Goal: Information Seeking & Learning: Learn about a topic

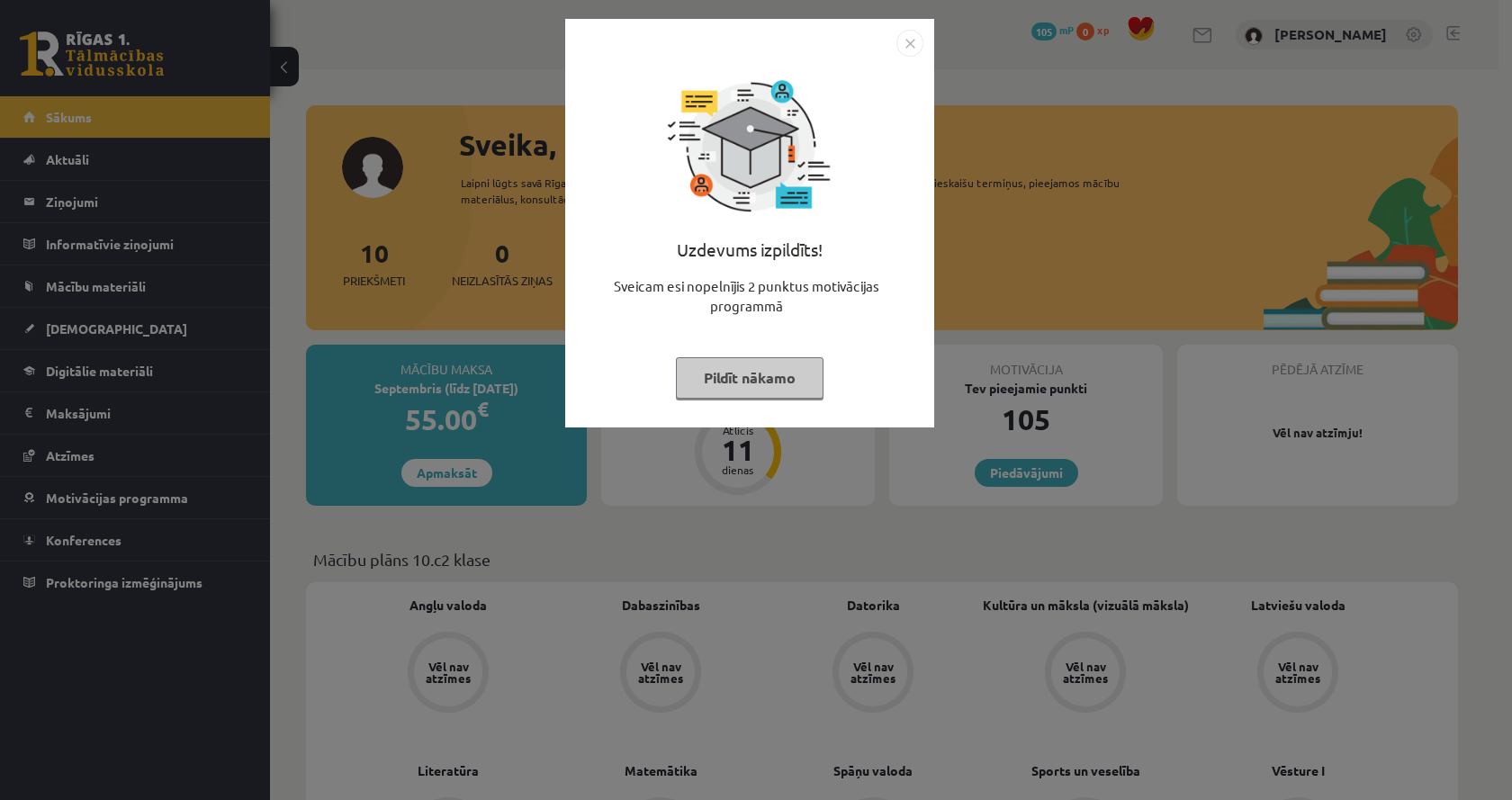
click at [1095, 139] on div "Uzdevums izpildīts! Sveicam esi nopelnījis 2 punktus motivācijas programmā Pild…" at bounding box center [756, 400] width 1512 height 800
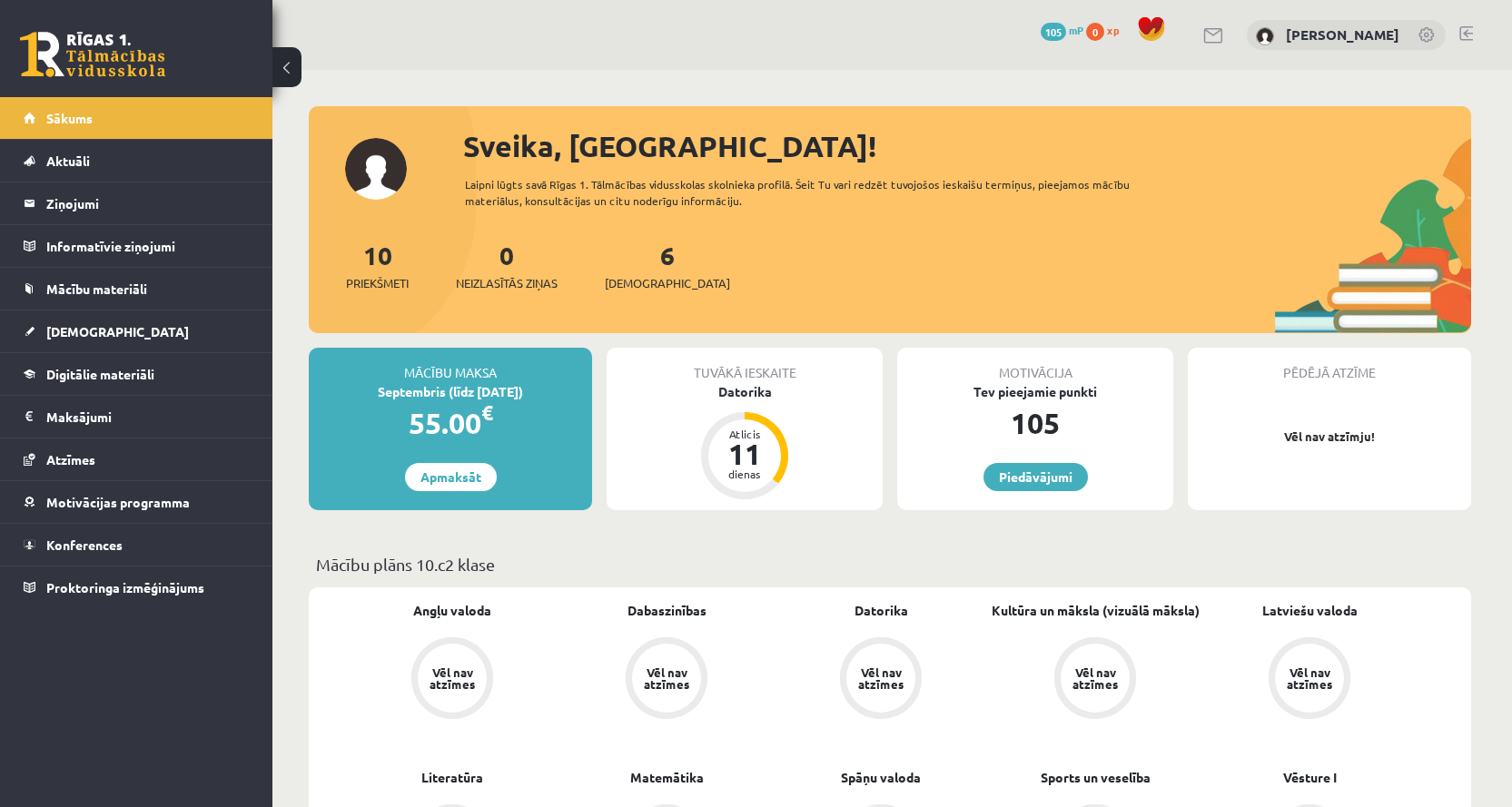
click at [992, 249] on div "10 Priekšmeti 0 Neizlasītās ziņas 6 Ieskaites" at bounding box center [890, 284] width 1163 height 97
click at [780, 456] on div "Atlicis 11 dienas" at bounding box center [745, 455] width 73 height 73
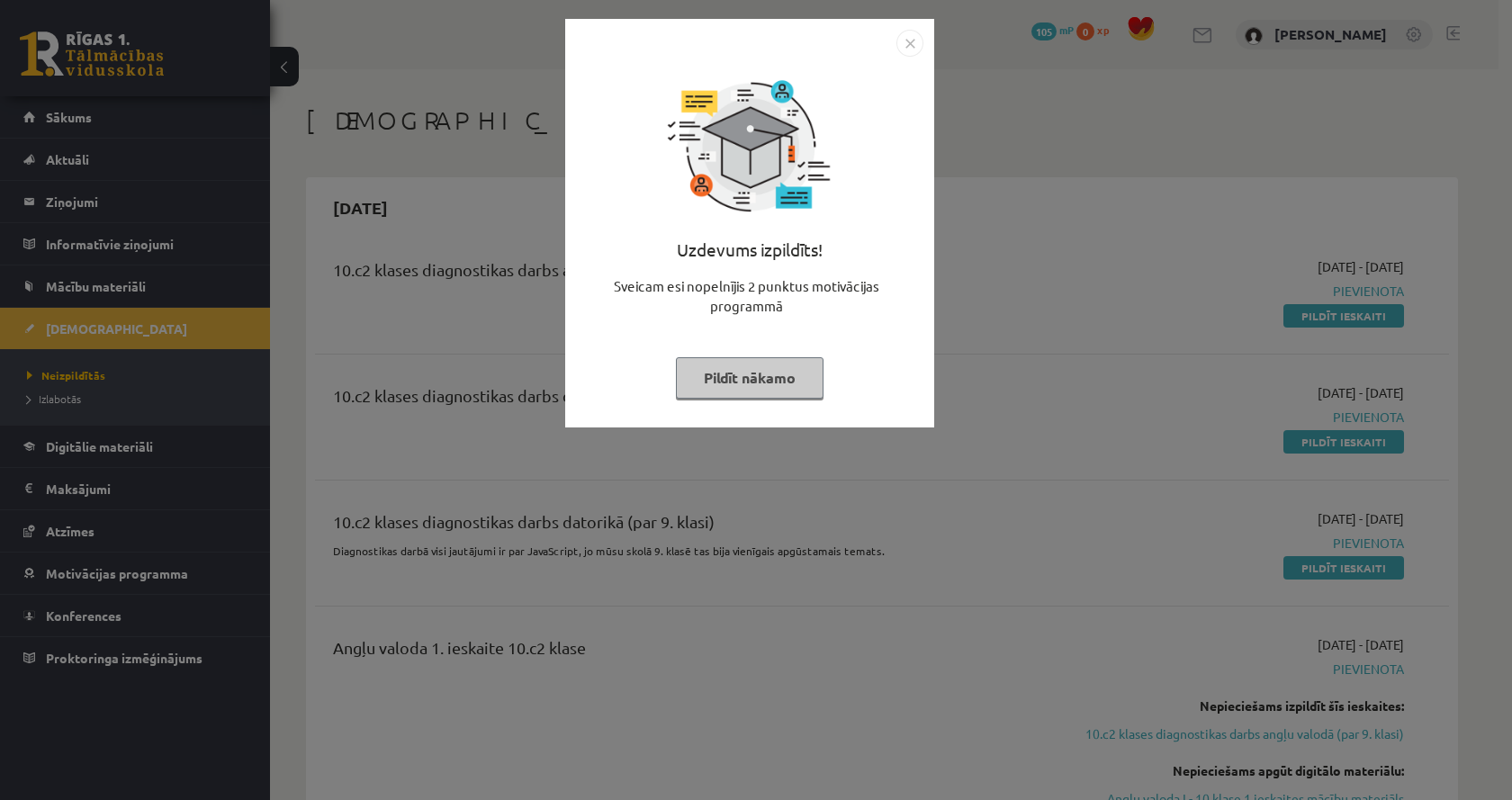
click at [1068, 416] on div "Uzdevums izpildīts! Sveicam esi nopelnījis 2 punktus motivācijas programmā Pild…" at bounding box center [756, 400] width 1512 height 800
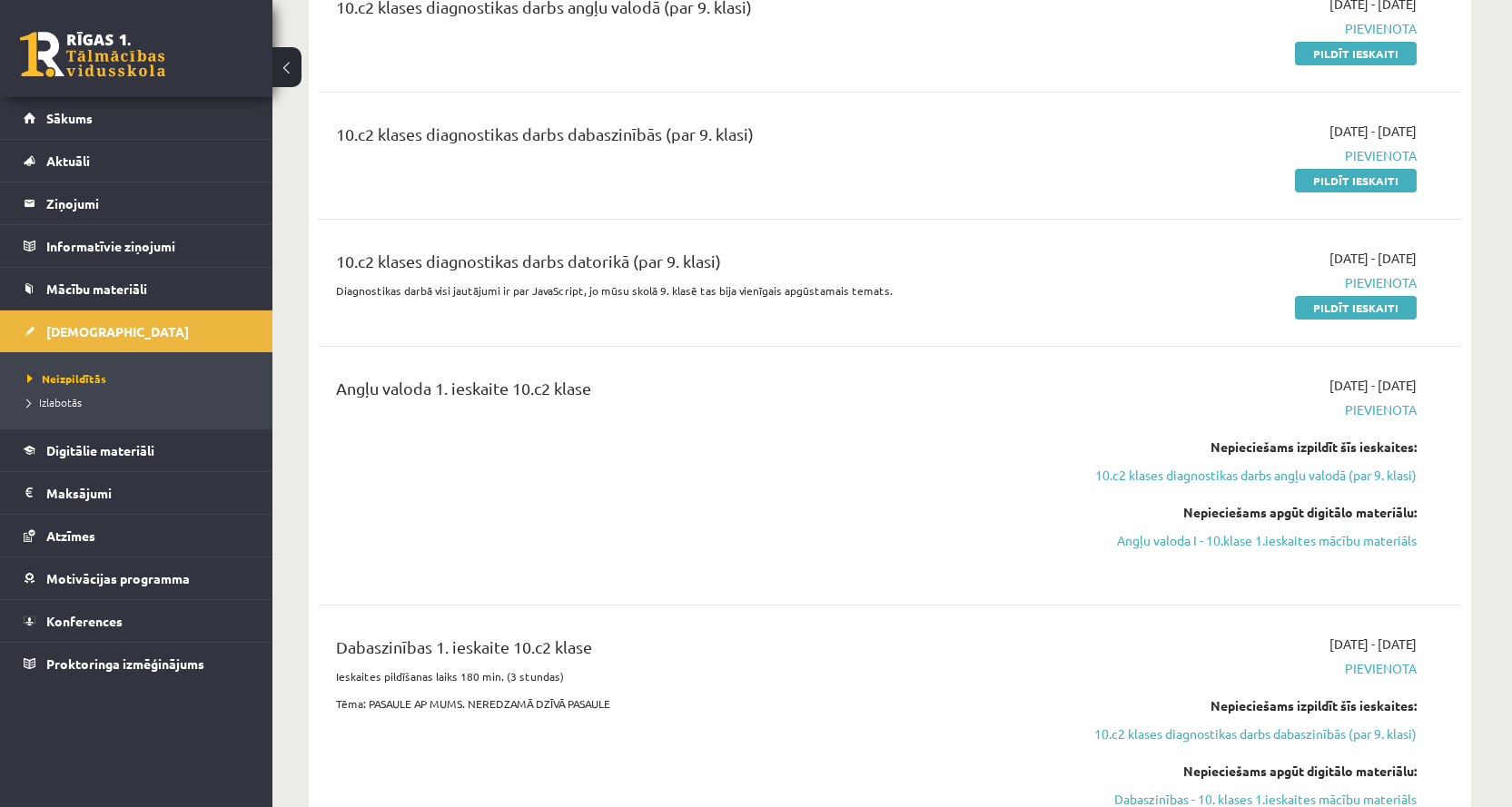
scroll to position [273, 0]
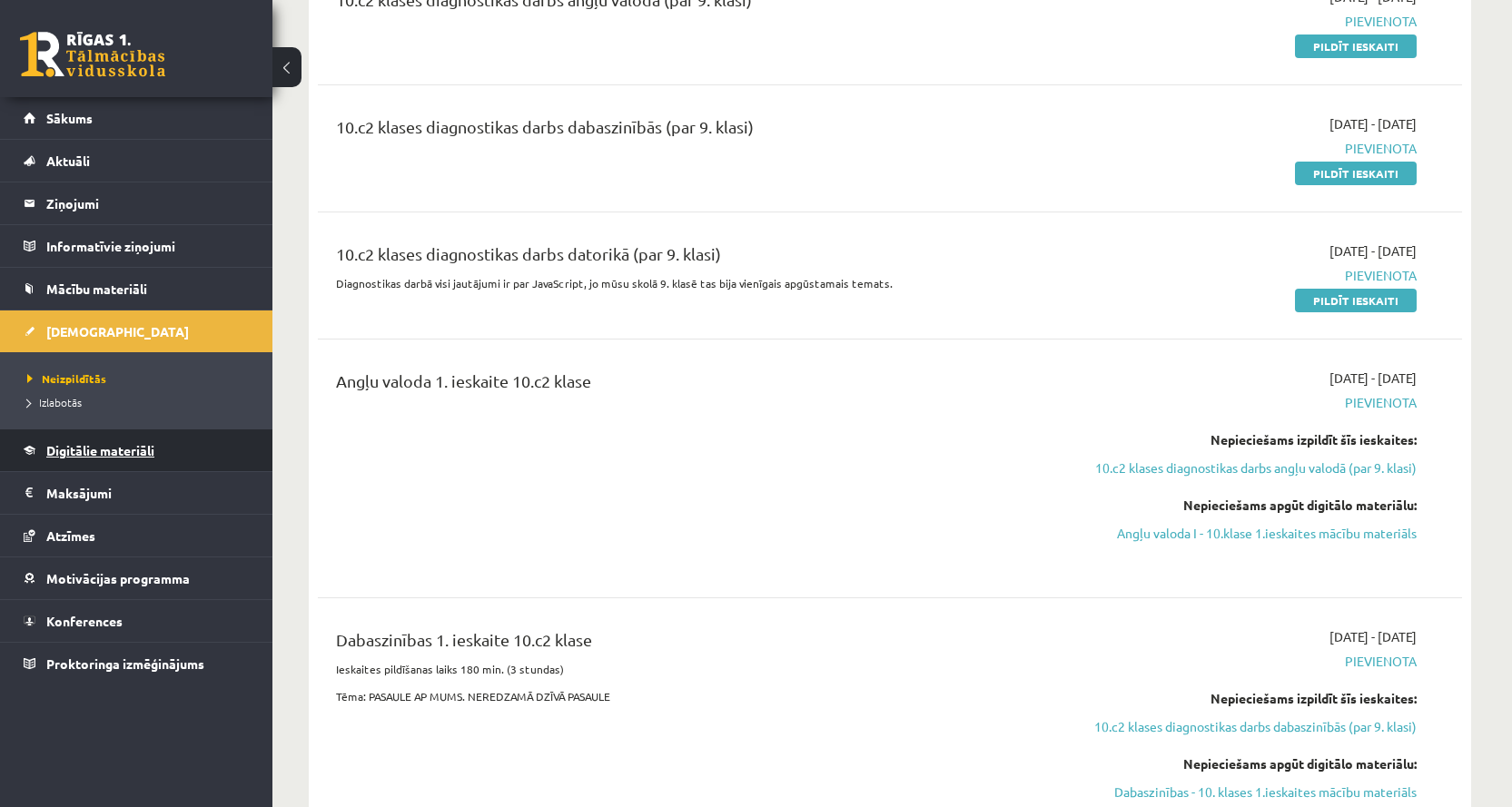
click at [127, 443] on span "Digitālie materiāli" at bounding box center [100, 450] width 108 height 16
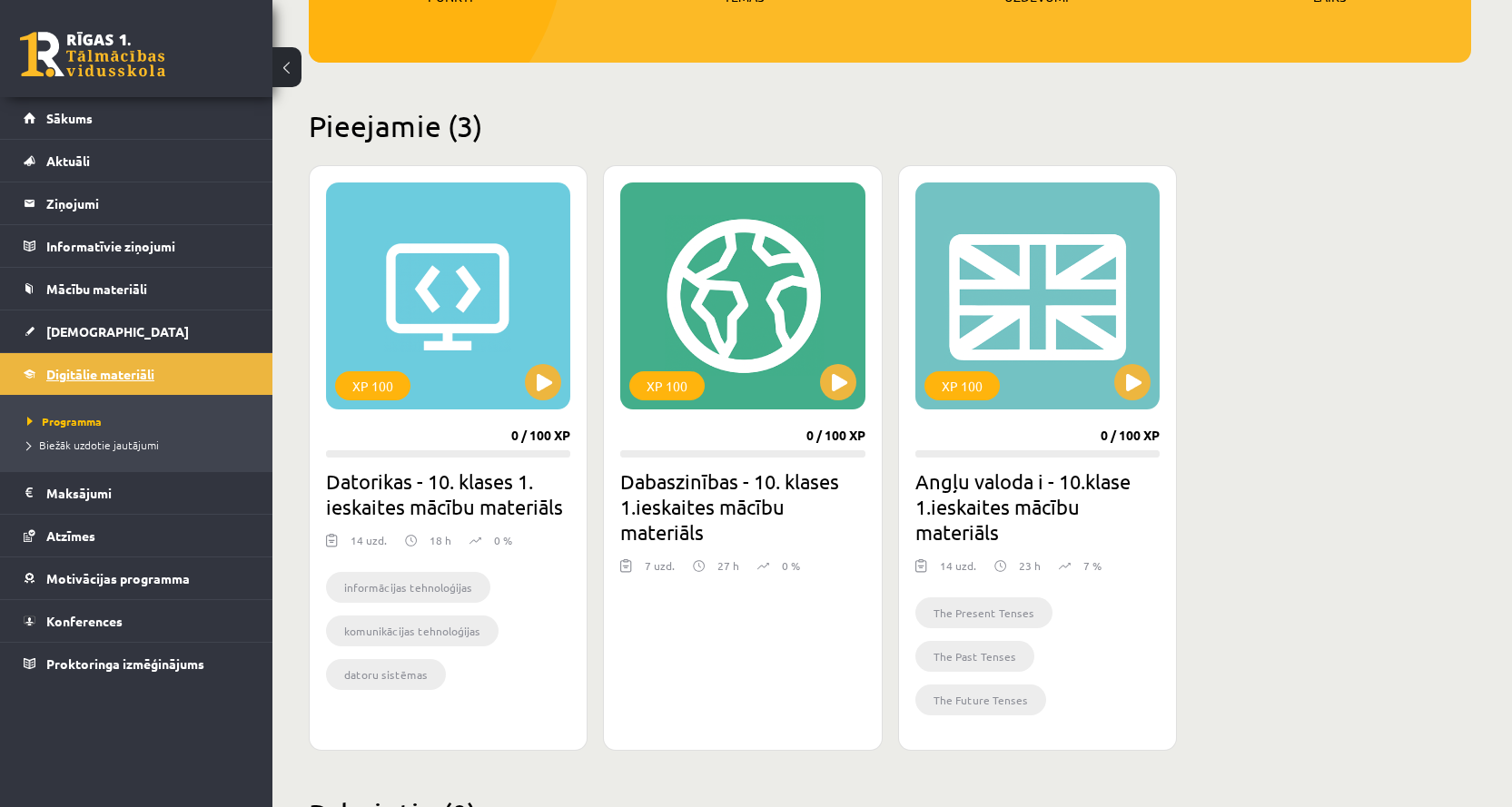
scroll to position [254, 0]
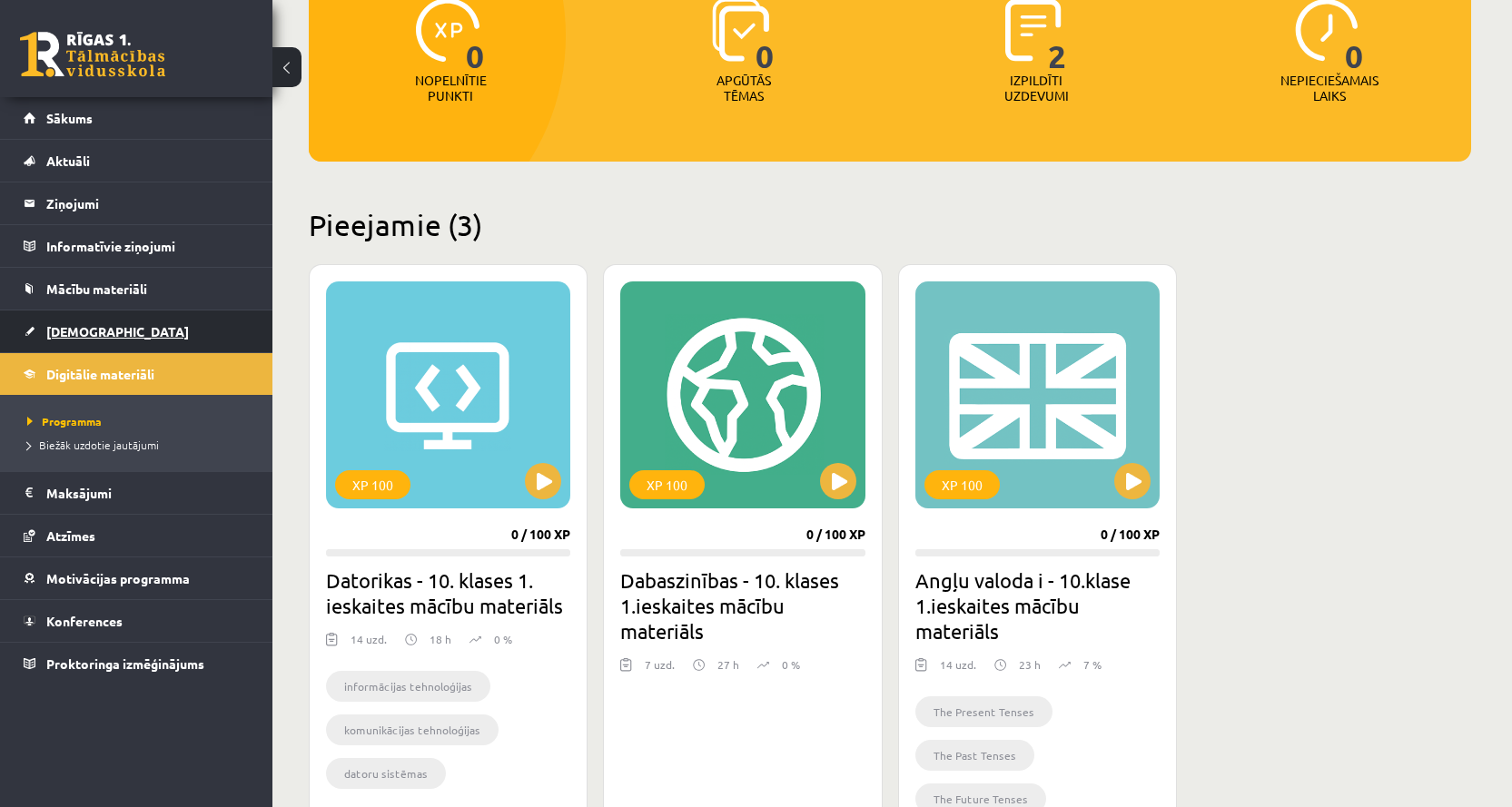
click at [68, 334] on span "[DEMOGRAPHIC_DATA]" at bounding box center [117, 332] width 143 height 16
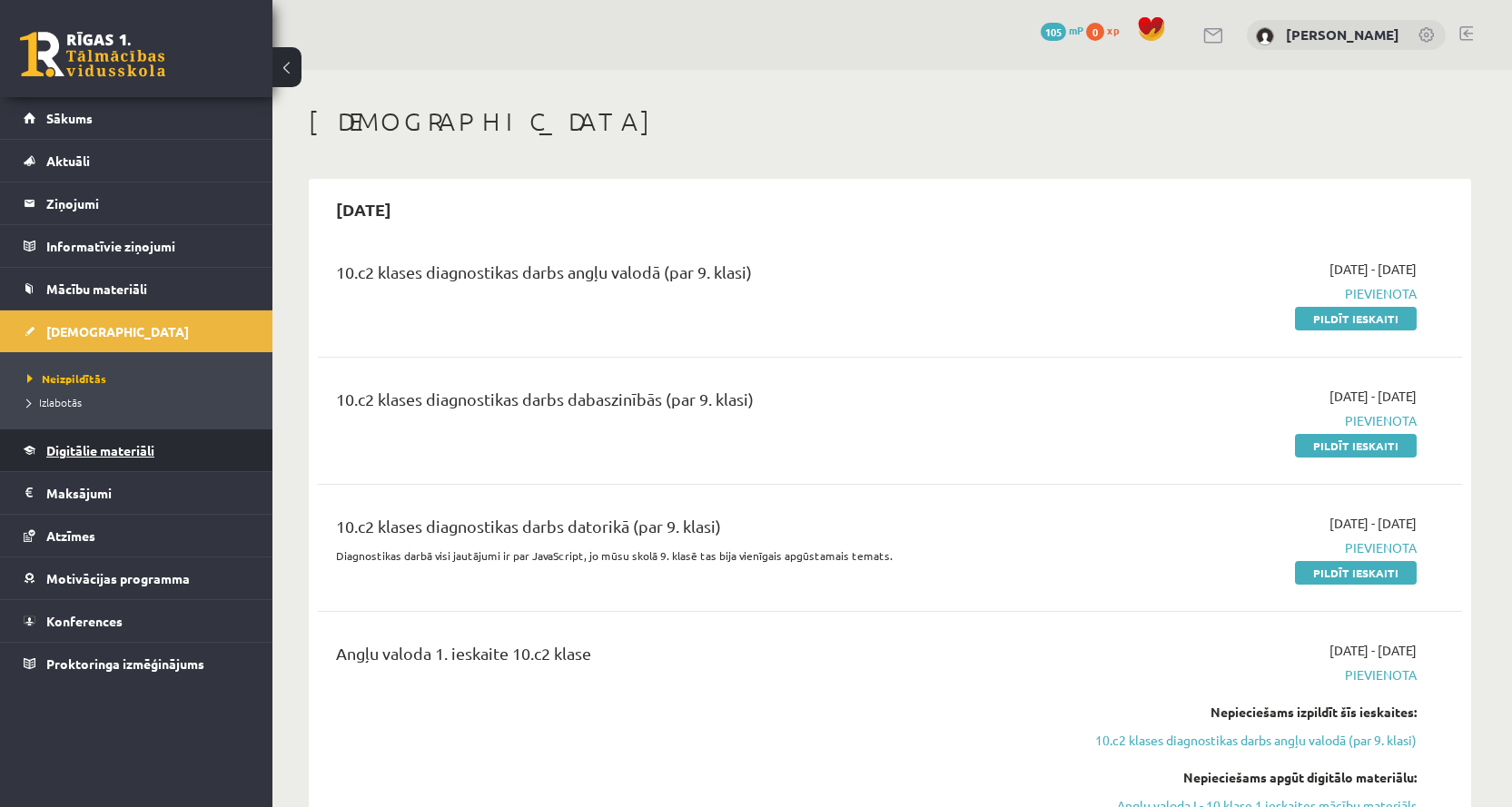
click at [108, 447] on span "Digitālie materiāli" at bounding box center [100, 450] width 108 height 16
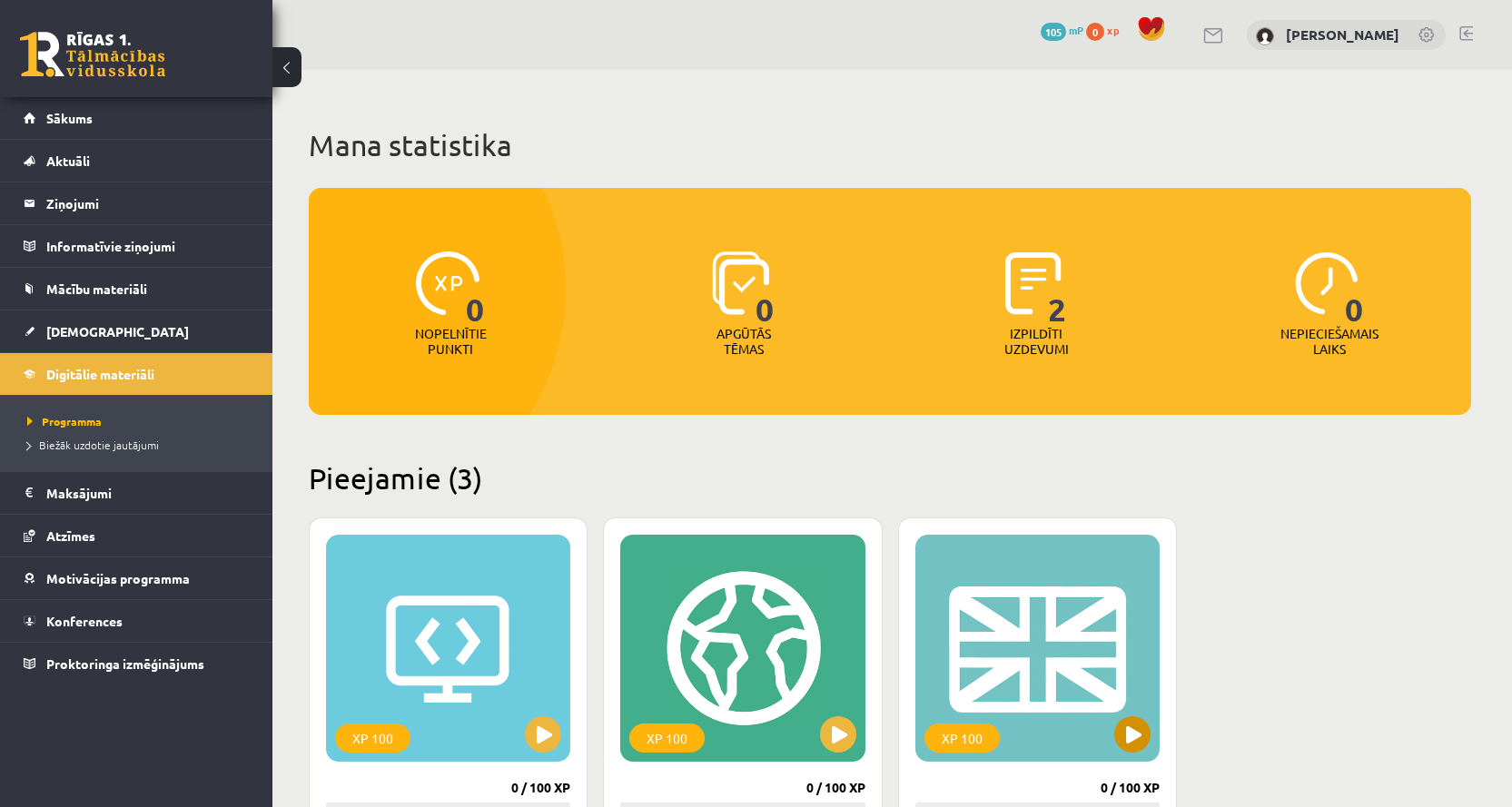
click at [1017, 634] on div "XP 100" at bounding box center [1037, 647] width 245 height 227
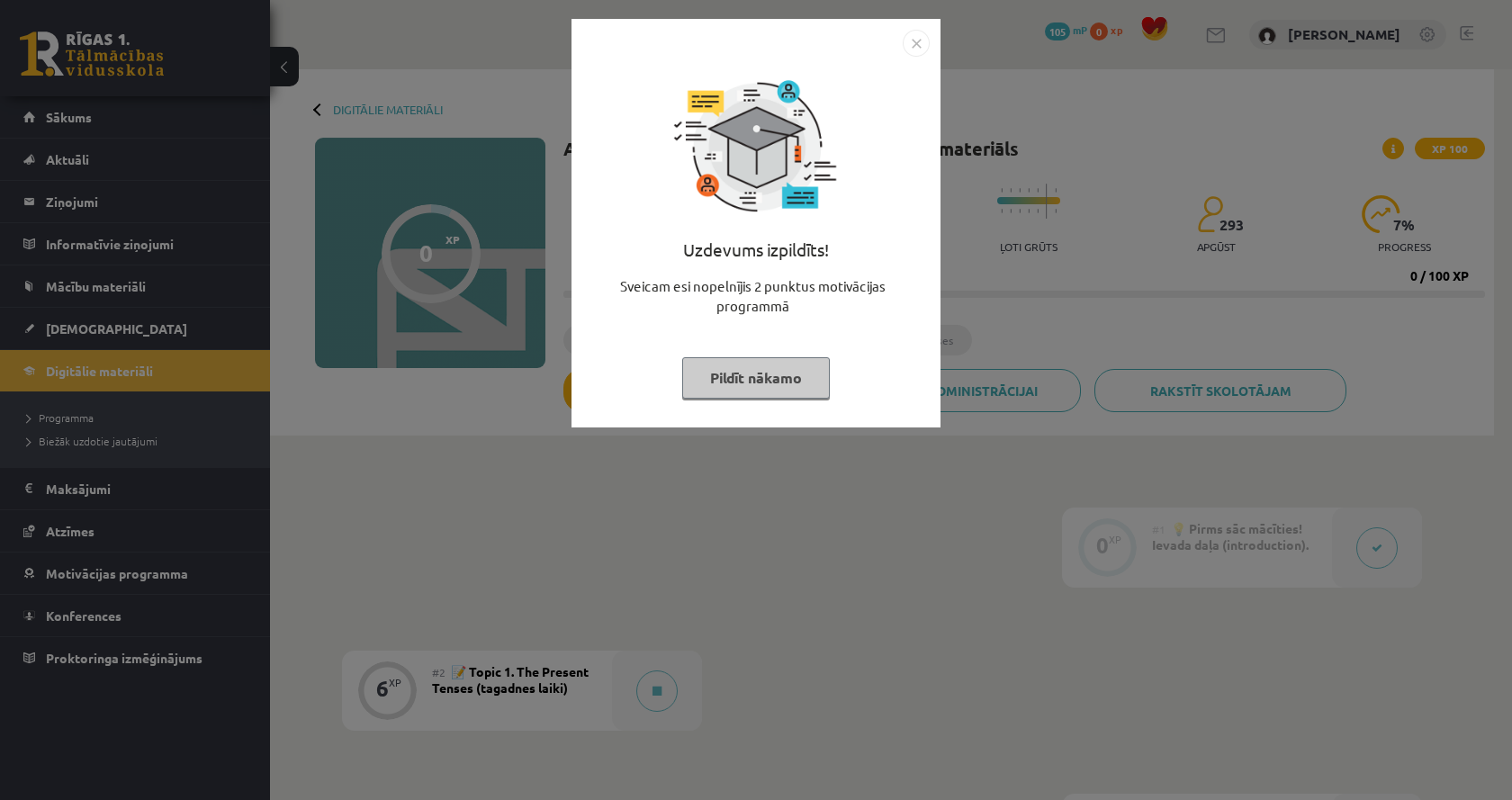
click at [352, 482] on div "Uzdevums izpildīts! Sveicam esi nopelnījis 2 punktus motivācijas programmā Pild…" at bounding box center [756, 400] width 1512 height 800
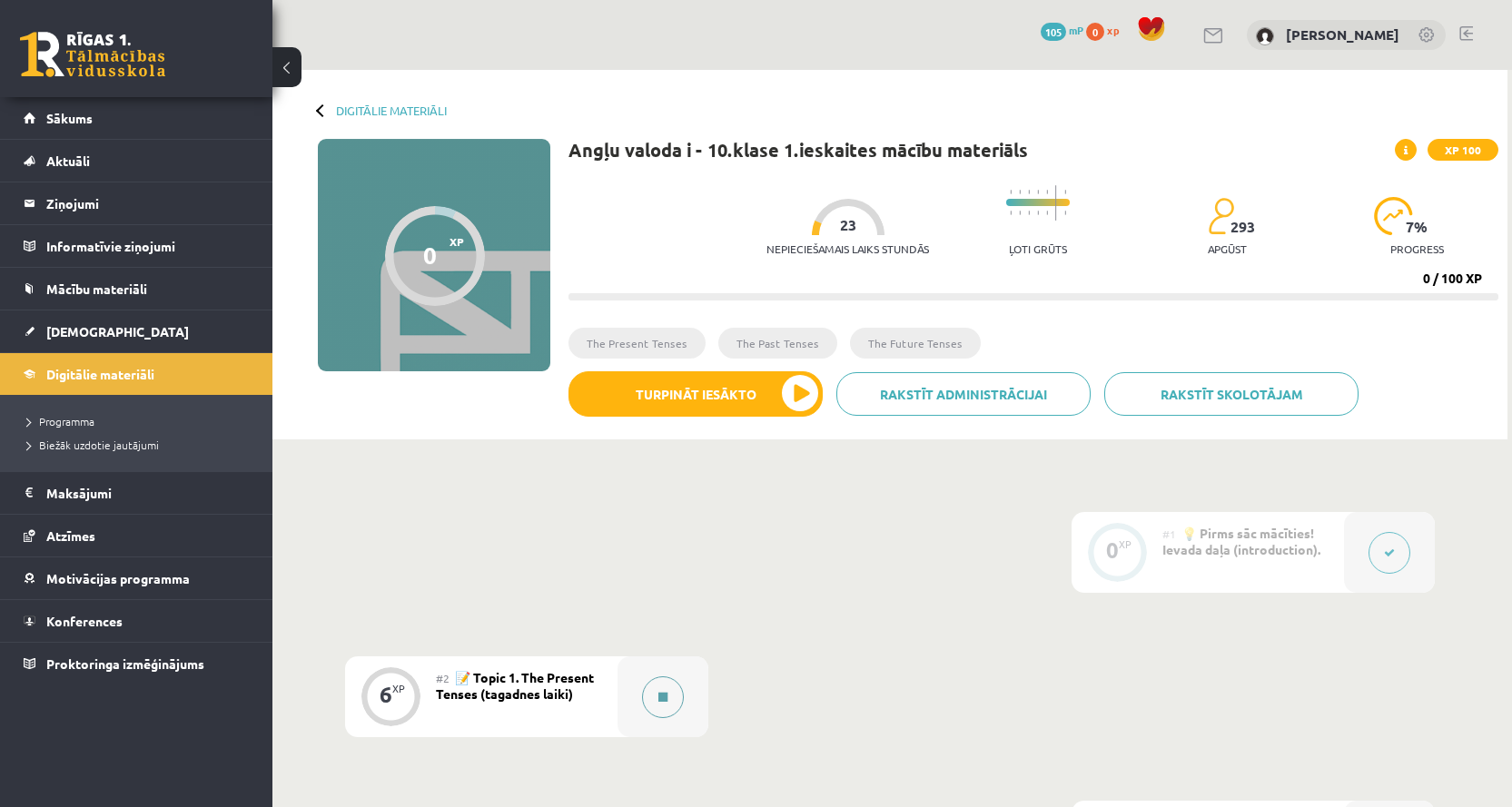
click at [650, 694] on button at bounding box center [664, 697] width 42 height 42
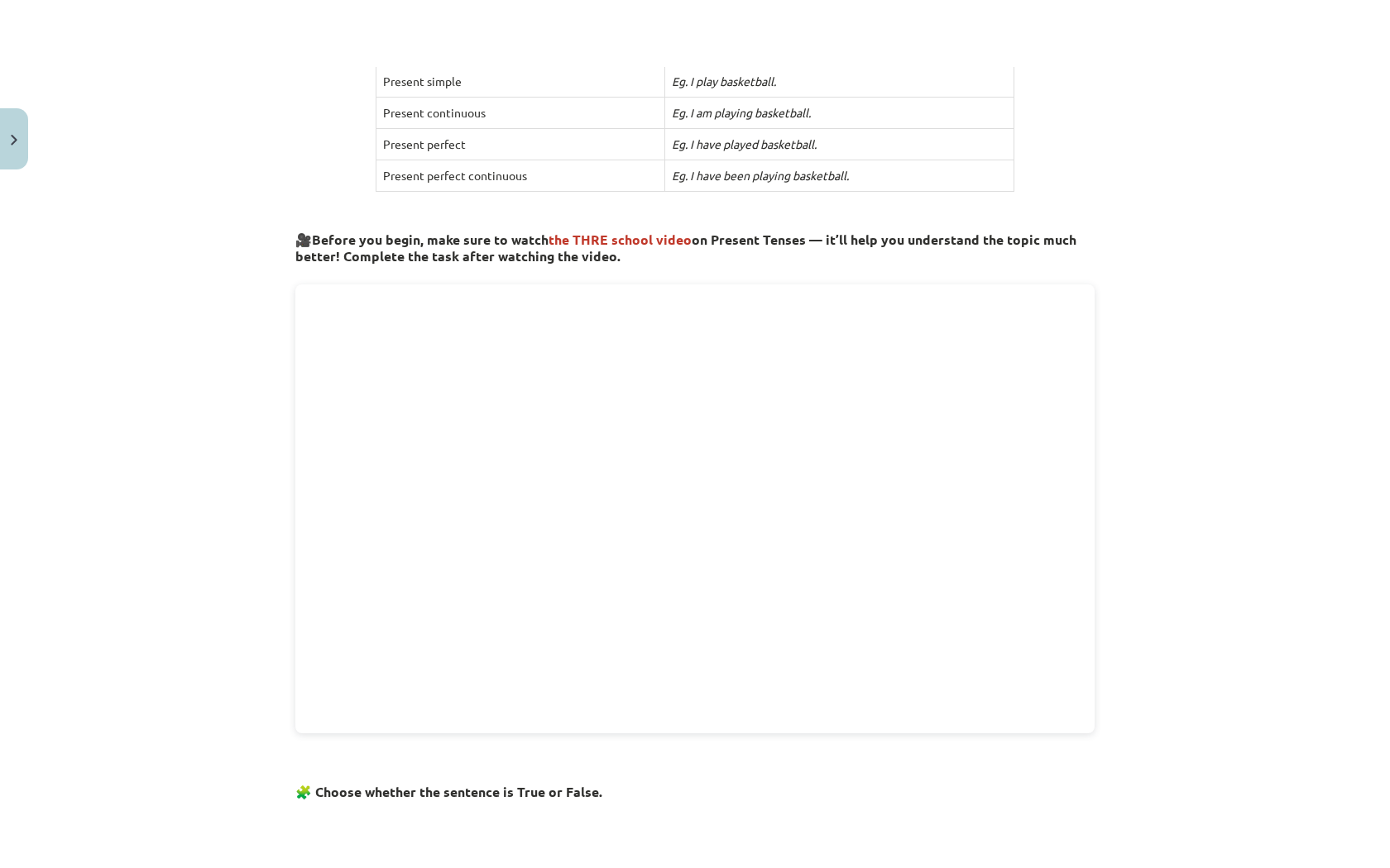
scroll to position [496, 0]
